Goal: Task Accomplishment & Management: Complete application form

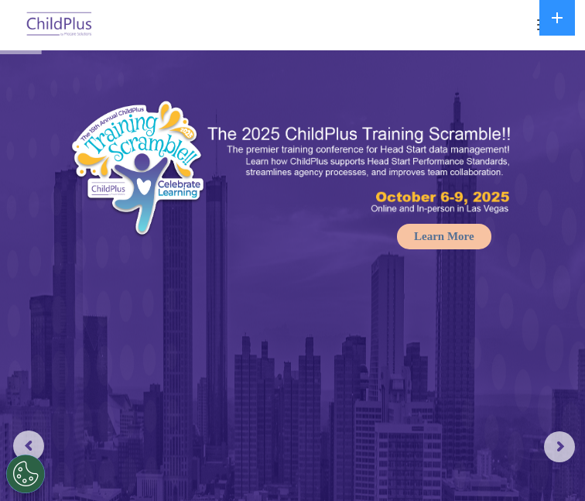
select select "MEDIUM"
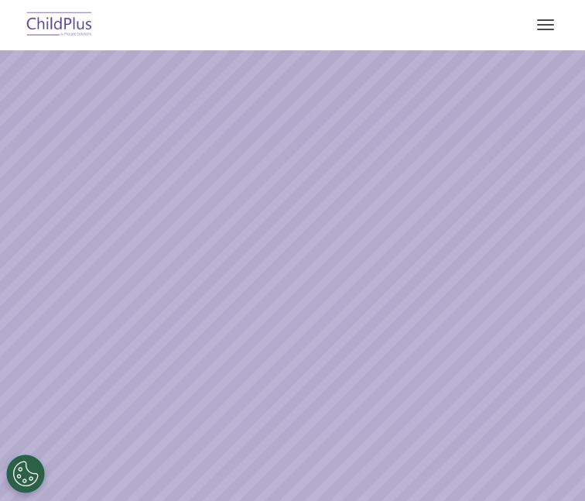
select select "MEDIUM"
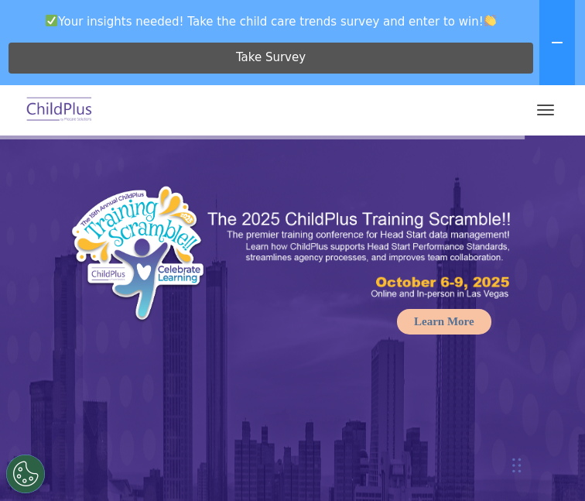
click at [547, 114] on span "button" at bounding box center [545, 115] width 17 height 2
